Goal: Information Seeking & Learning: Check status

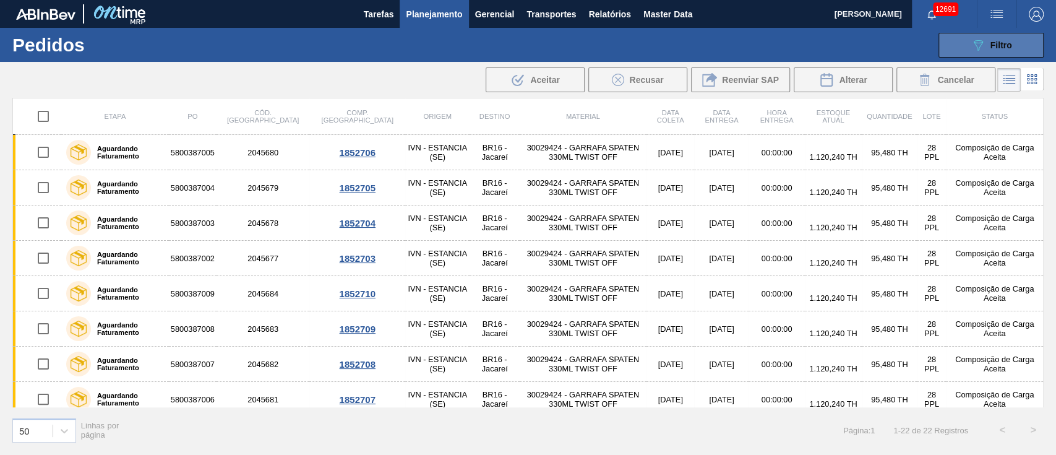
scroll to position [117, 0]
click at [1003, 38] on div "089F7B8B-B2A5-4AFE-B5C0-19BA573D28AC Filtro" at bounding box center [991, 45] width 41 height 15
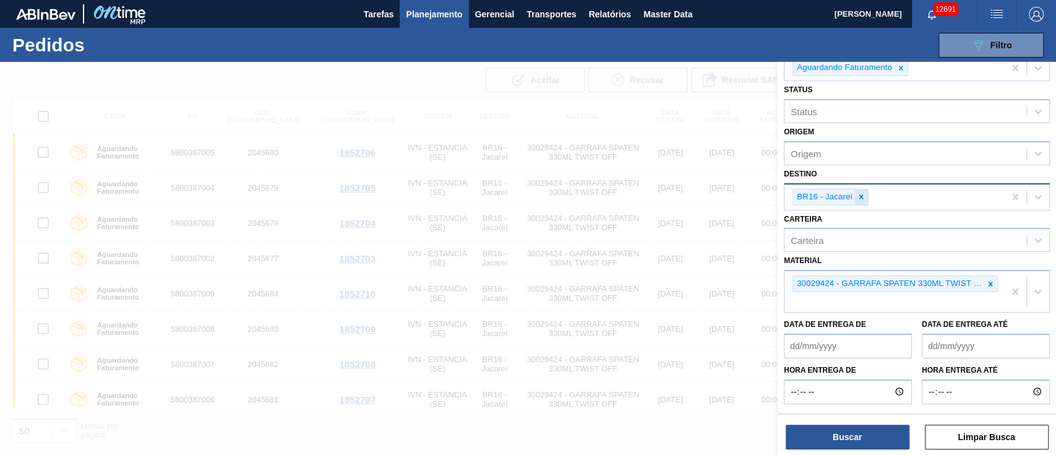
click at [865, 195] on icon at bounding box center [861, 196] width 9 height 9
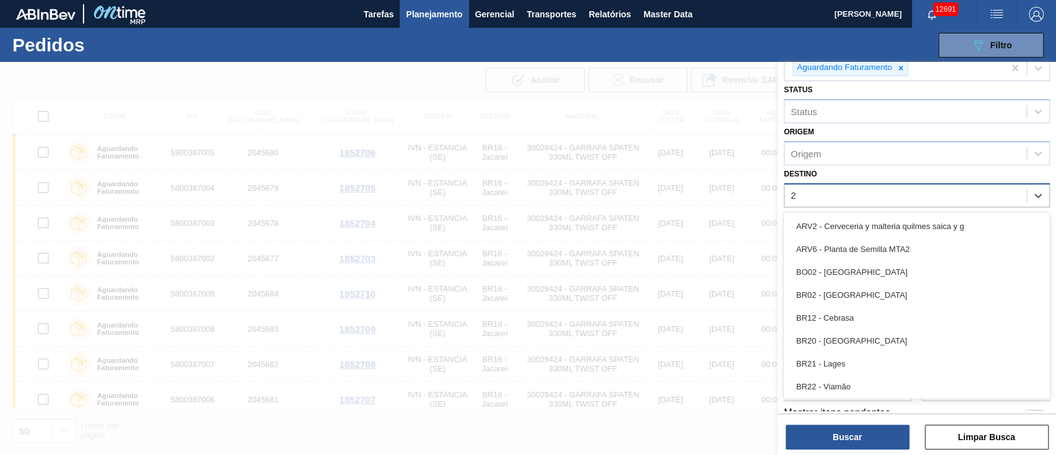
type input "23"
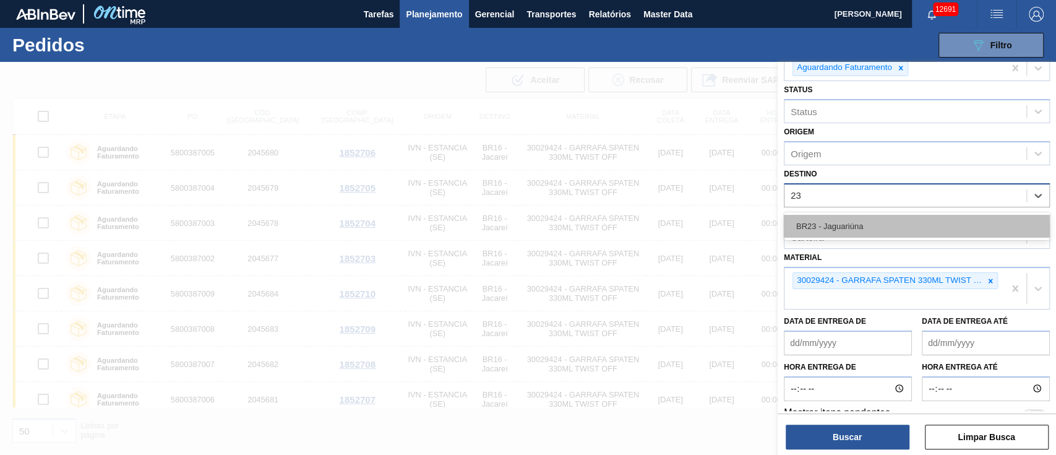
click at [857, 222] on div "BR23 - Jaguariúna" at bounding box center [917, 226] width 266 height 23
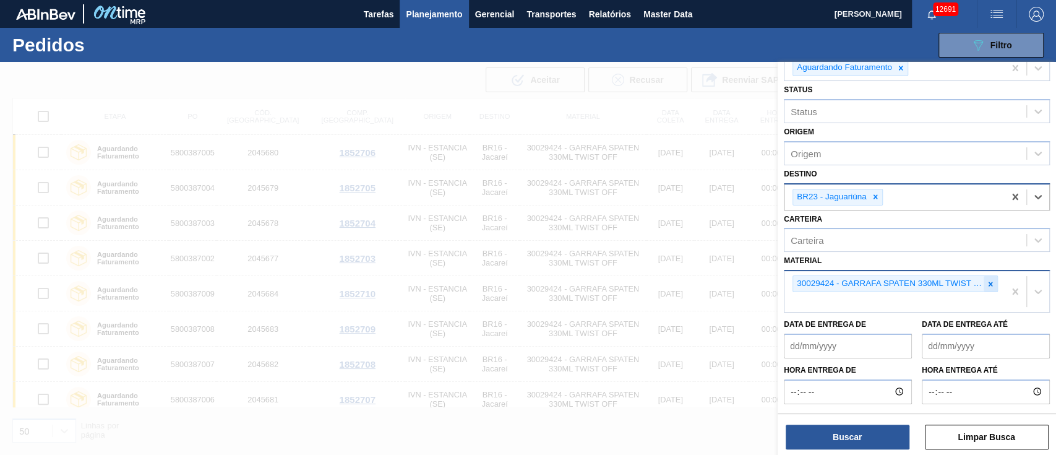
click at [989, 285] on icon at bounding box center [990, 284] width 9 height 9
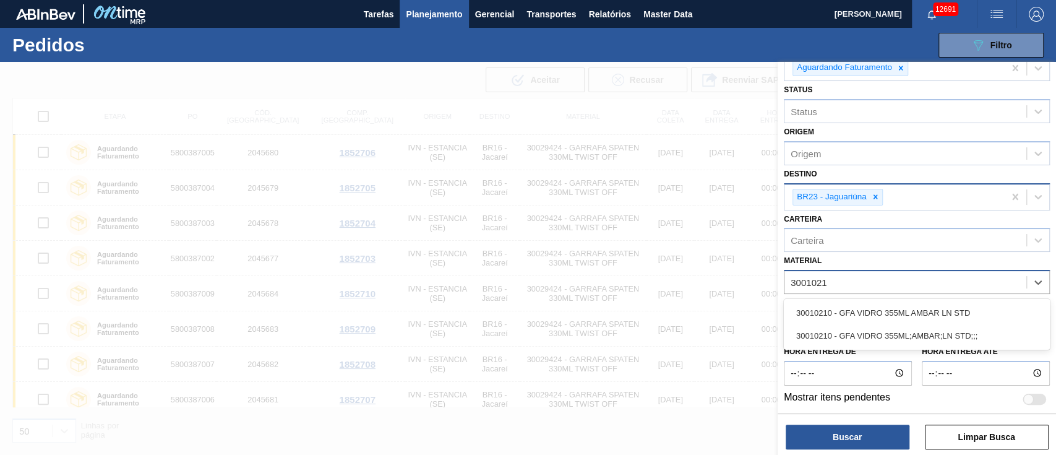
type input "30010210"
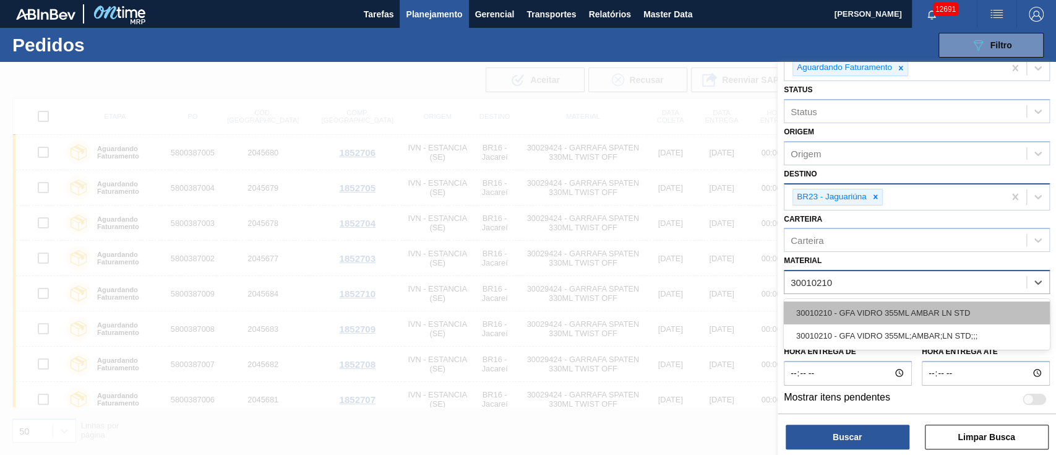
click at [891, 316] on div "30010210 - GFA VIDRO 355ML AMBAR LN STD" at bounding box center [917, 312] width 266 height 23
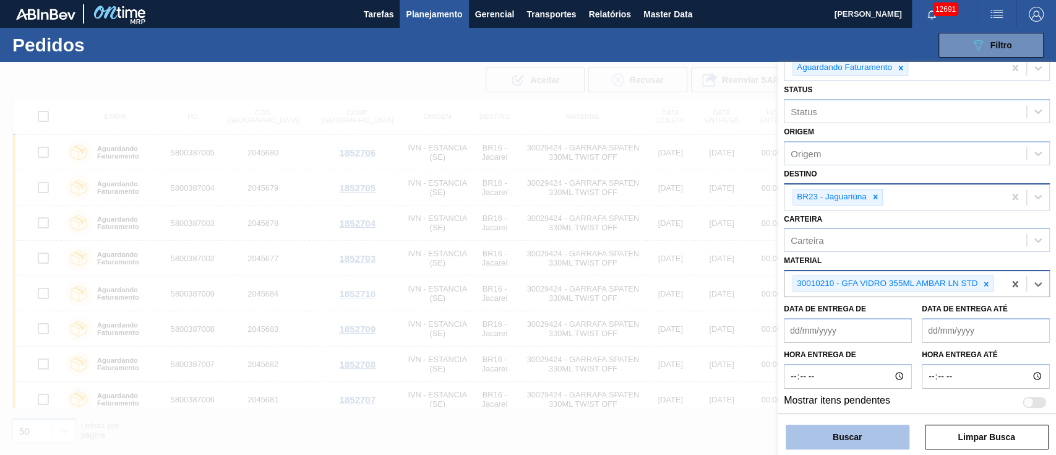
click at [843, 425] on button "Buscar" at bounding box center [848, 436] width 124 height 25
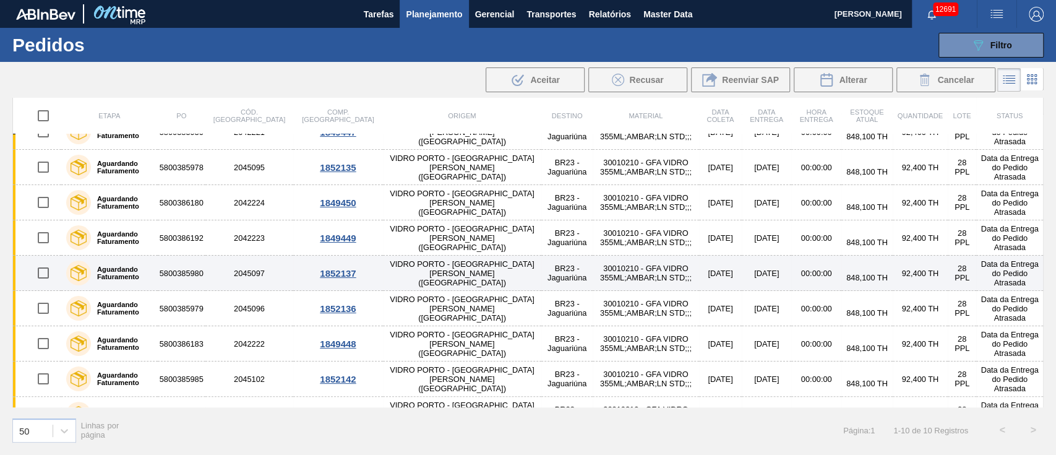
scroll to position [0, 0]
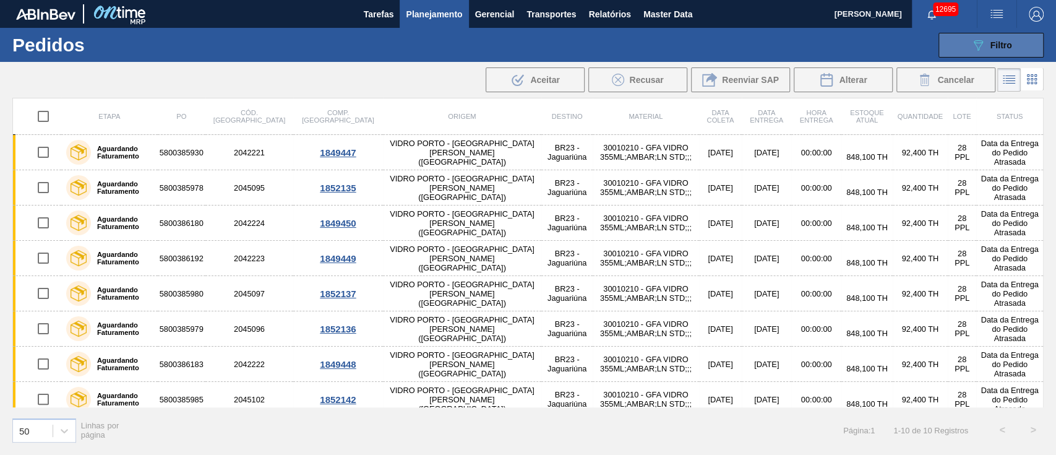
click at [1000, 36] on button "089F7B8B-B2A5-4AFE-B5C0-19BA573D28AC Filtro" at bounding box center [990, 45] width 105 height 25
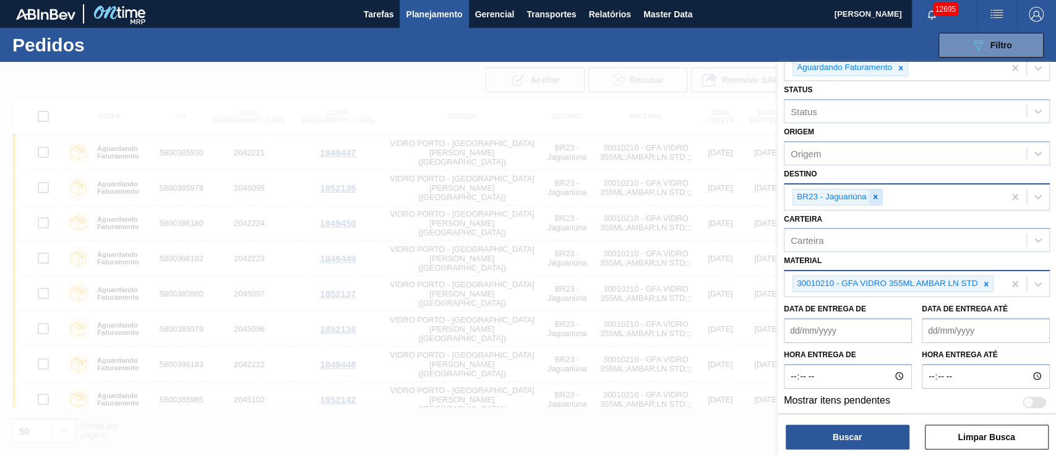
click at [875, 199] on icon at bounding box center [875, 196] width 9 height 9
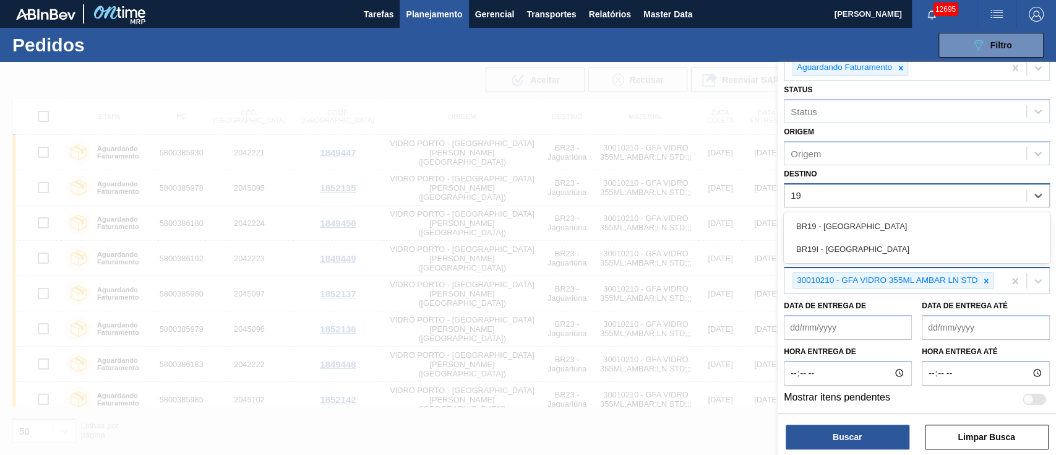
type input "1"
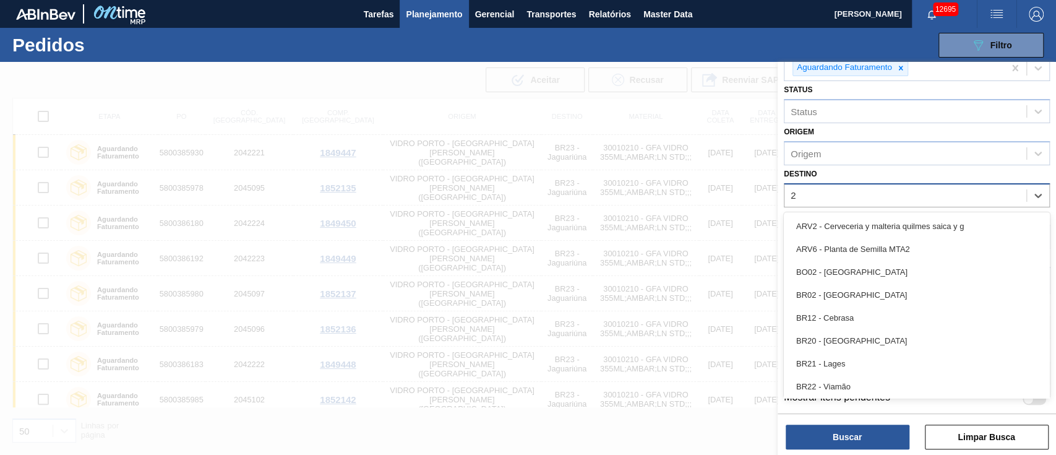
type input "26"
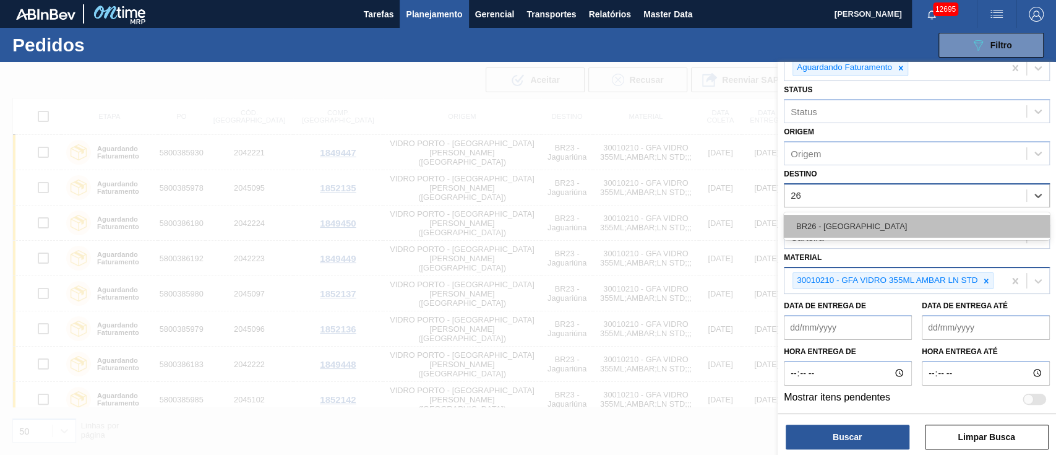
click at [854, 233] on div "BR26 - [GEOGRAPHIC_DATA]" at bounding box center [917, 226] width 266 height 23
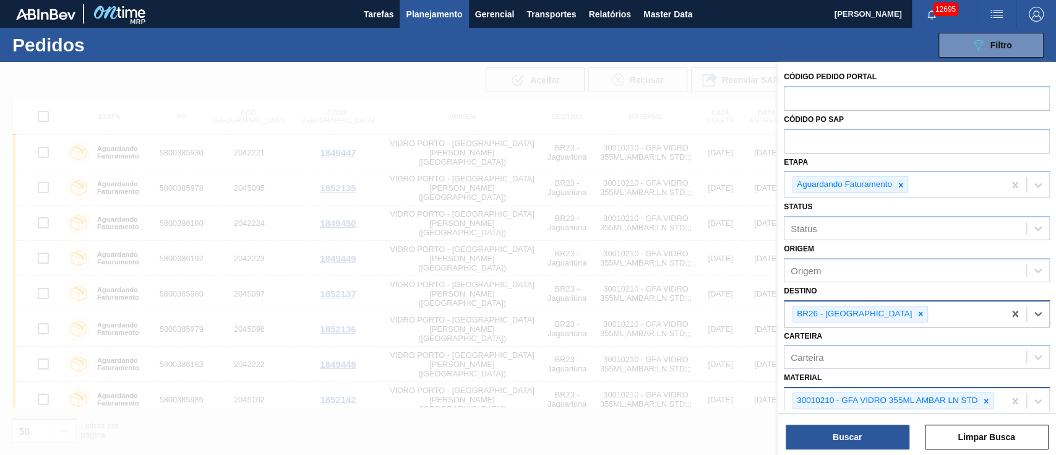
scroll to position [135, 0]
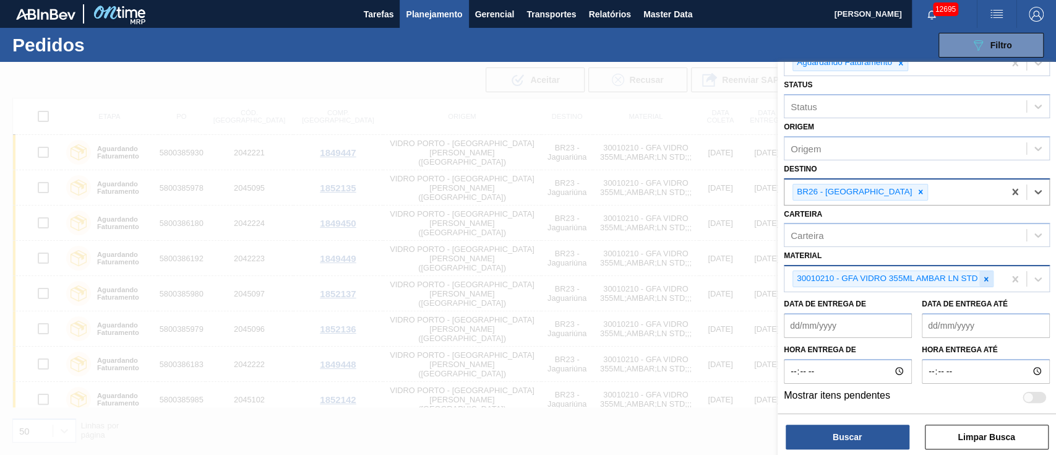
click at [985, 277] on icon at bounding box center [986, 279] width 4 height 4
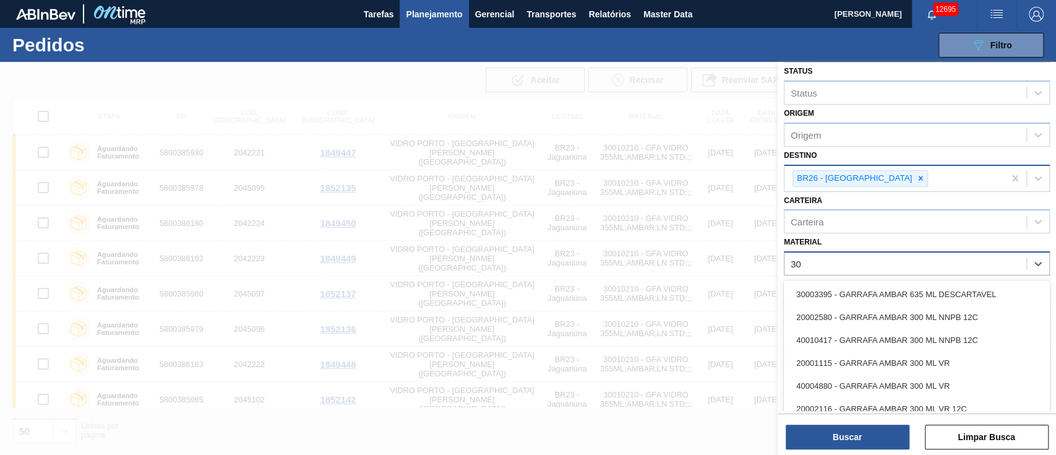
type input "3"
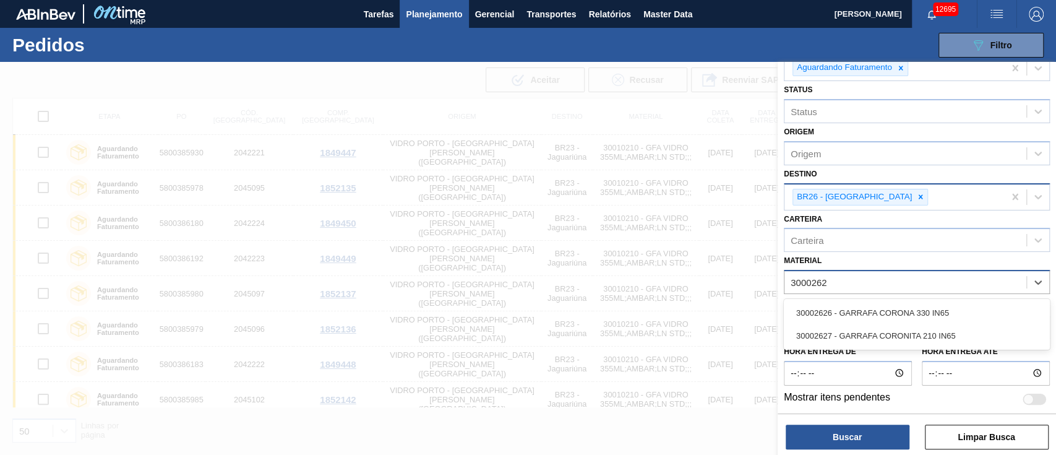
type input "30002626"
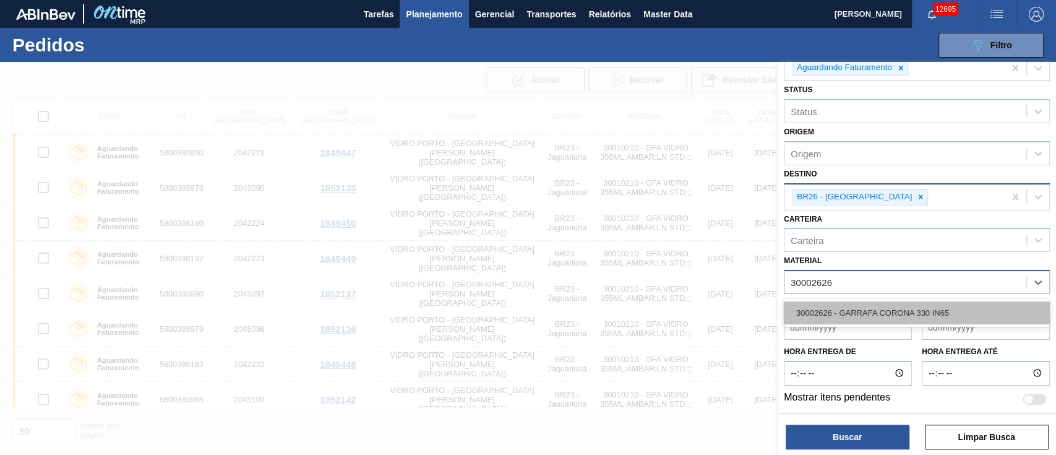
click at [921, 310] on div "30002626 - GARRAFA CORONA 330 IN65" at bounding box center [917, 312] width 266 height 23
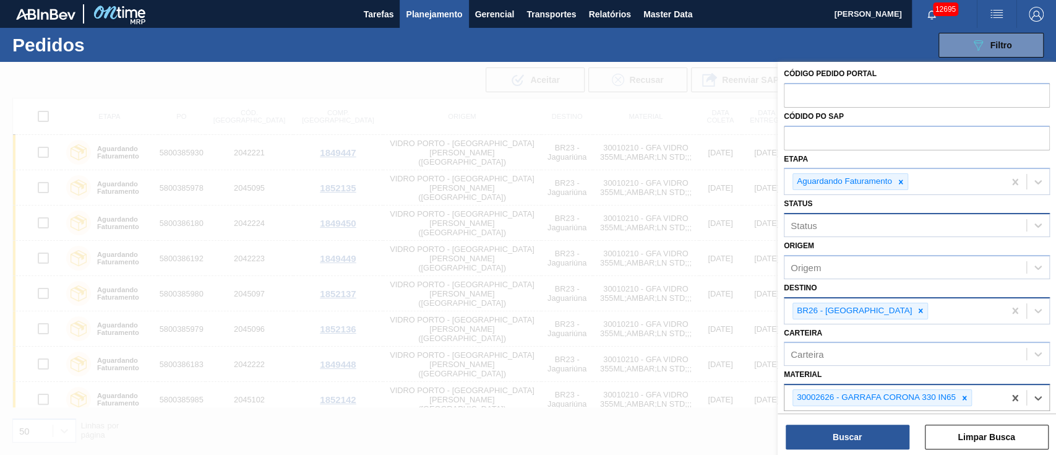
scroll to position [0, 0]
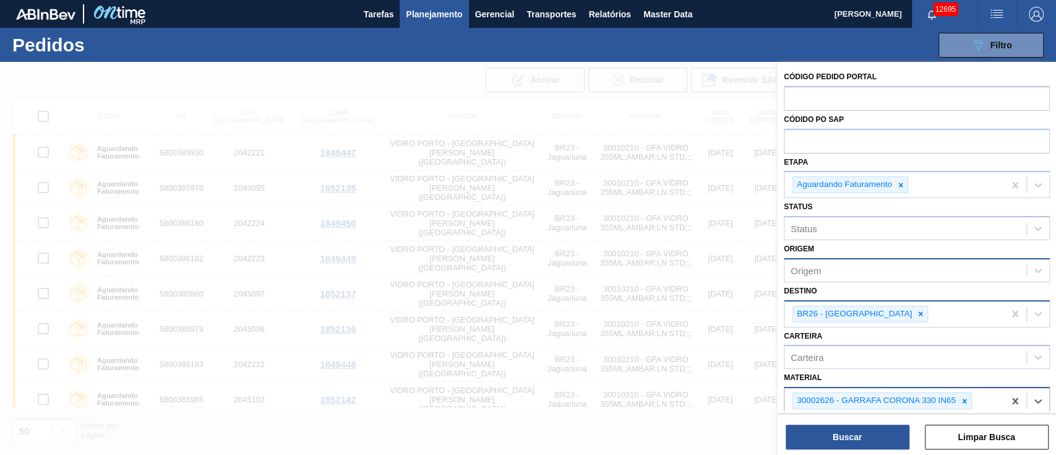
click at [814, 265] on div "Origem" at bounding box center [806, 270] width 30 height 11
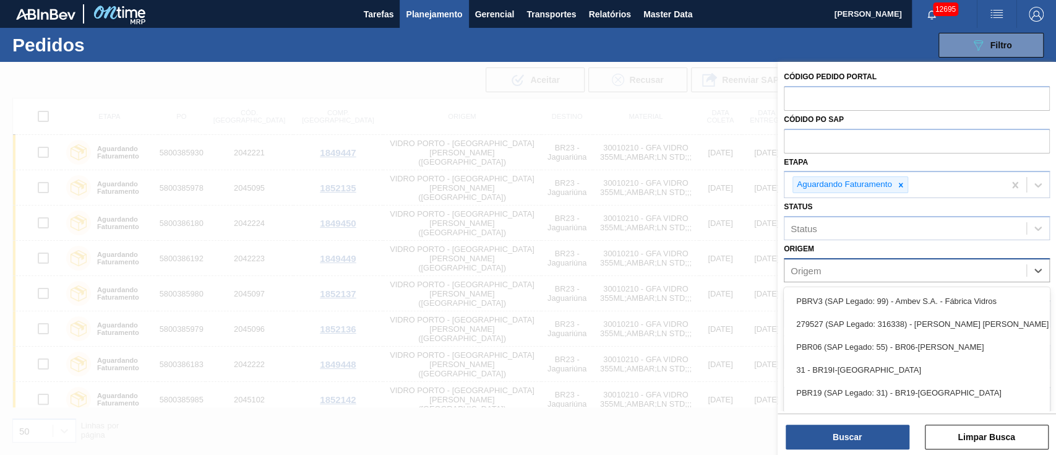
type input "c"
type input "vidropo"
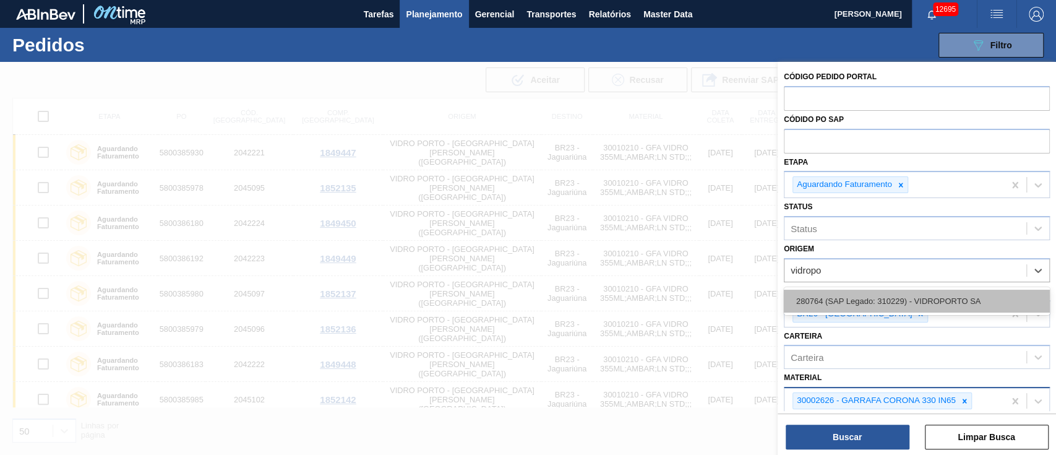
click at [905, 305] on div "280764 (SAP Legado: 310229) - VIDROPORTO SA" at bounding box center [917, 301] width 266 height 23
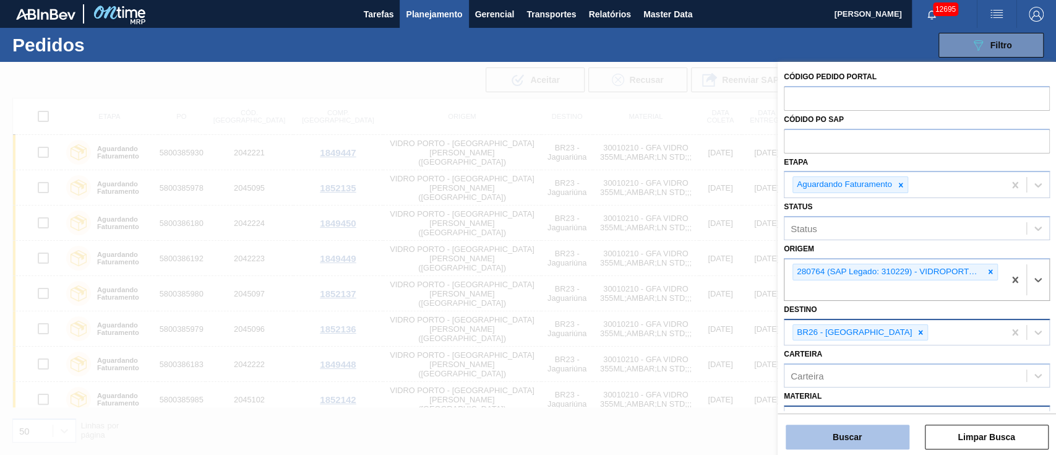
click at [844, 436] on button "Buscar" at bounding box center [848, 436] width 124 height 25
